Goal: Information Seeking & Learning: Learn about a topic

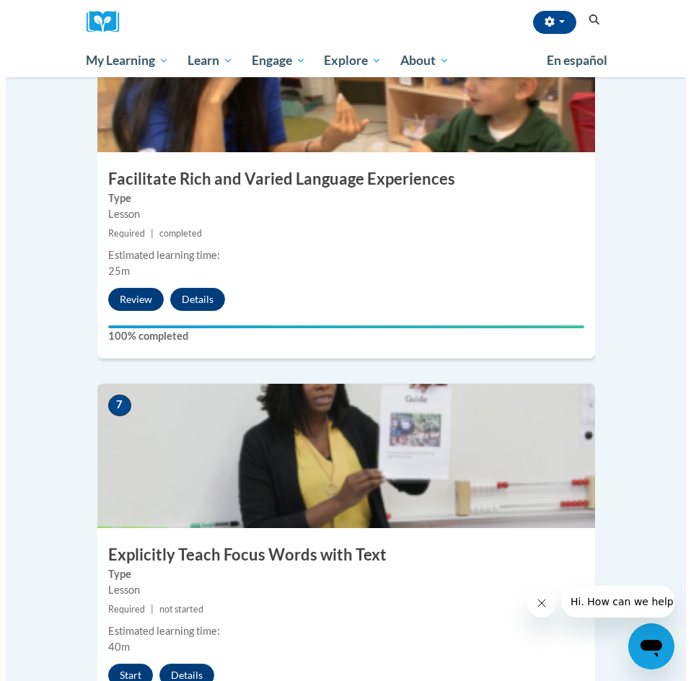
scroll to position [2379, 0]
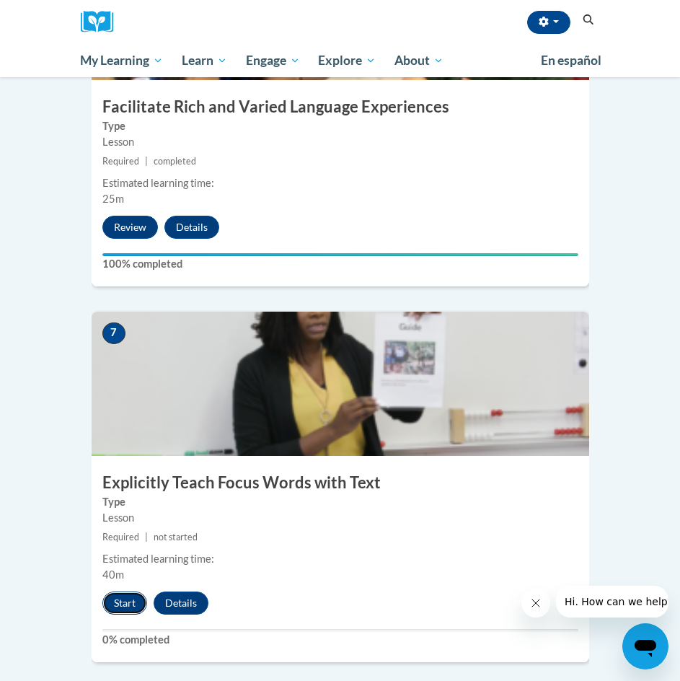
click at [131, 591] on button "Start" at bounding box center [124, 602] width 45 height 23
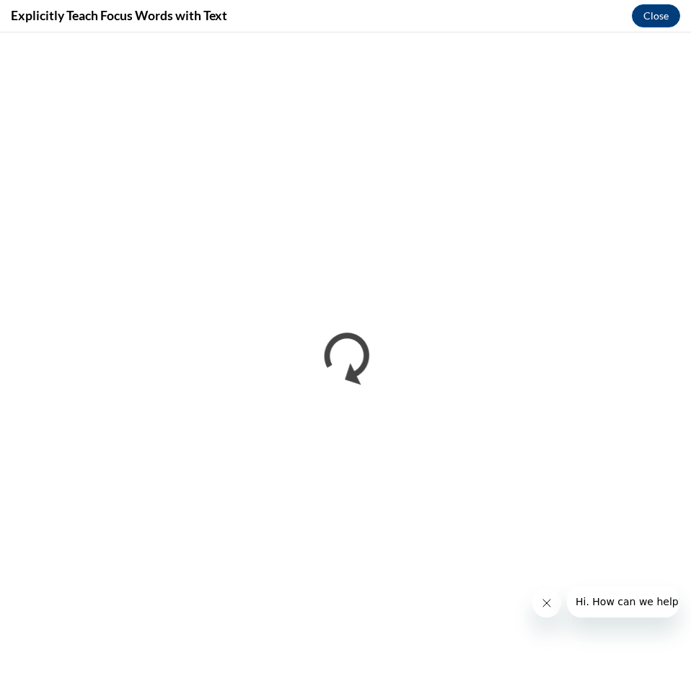
scroll to position [0, 0]
